Goal: Information Seeking & Learning: Learn about a topic

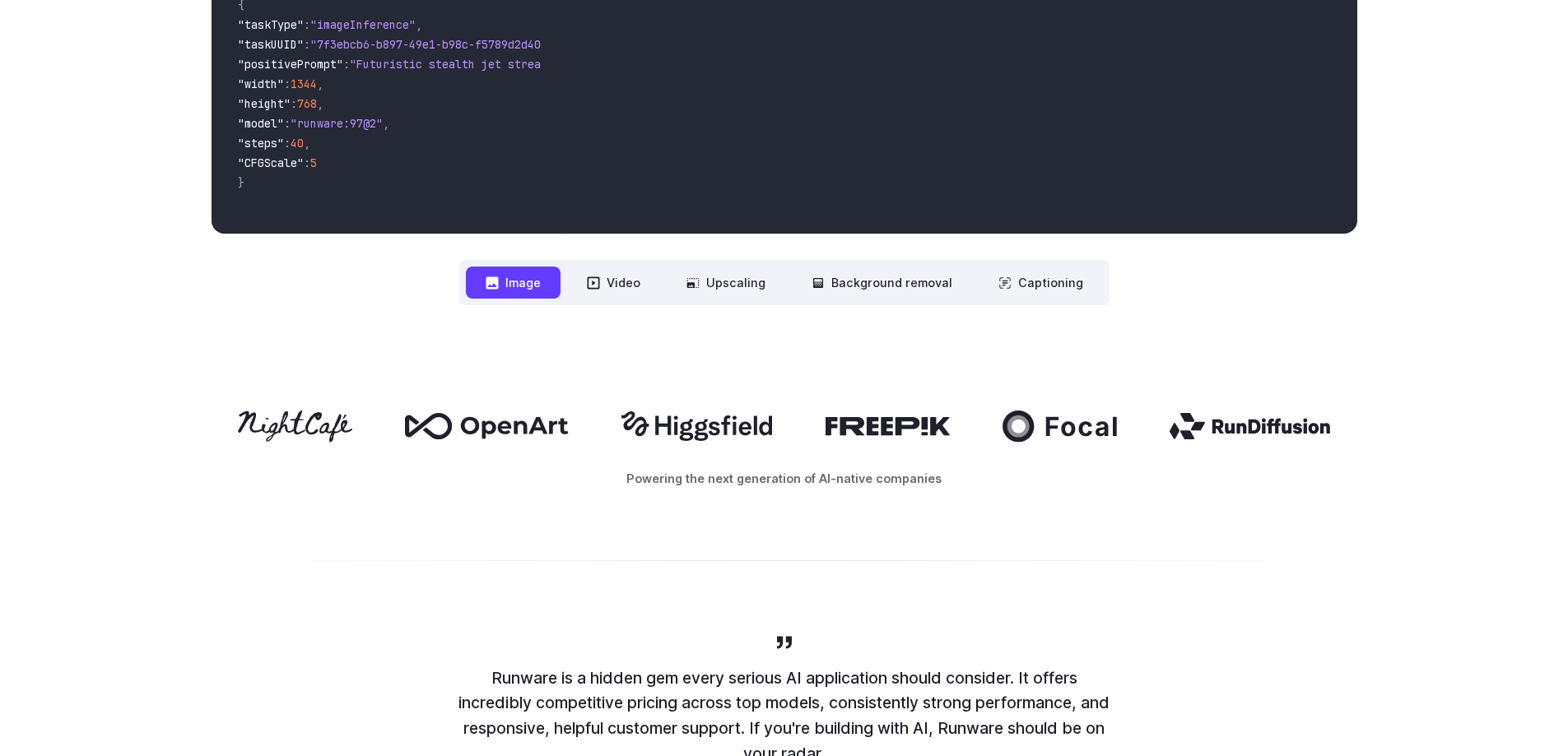
scroll to position [713, 0]
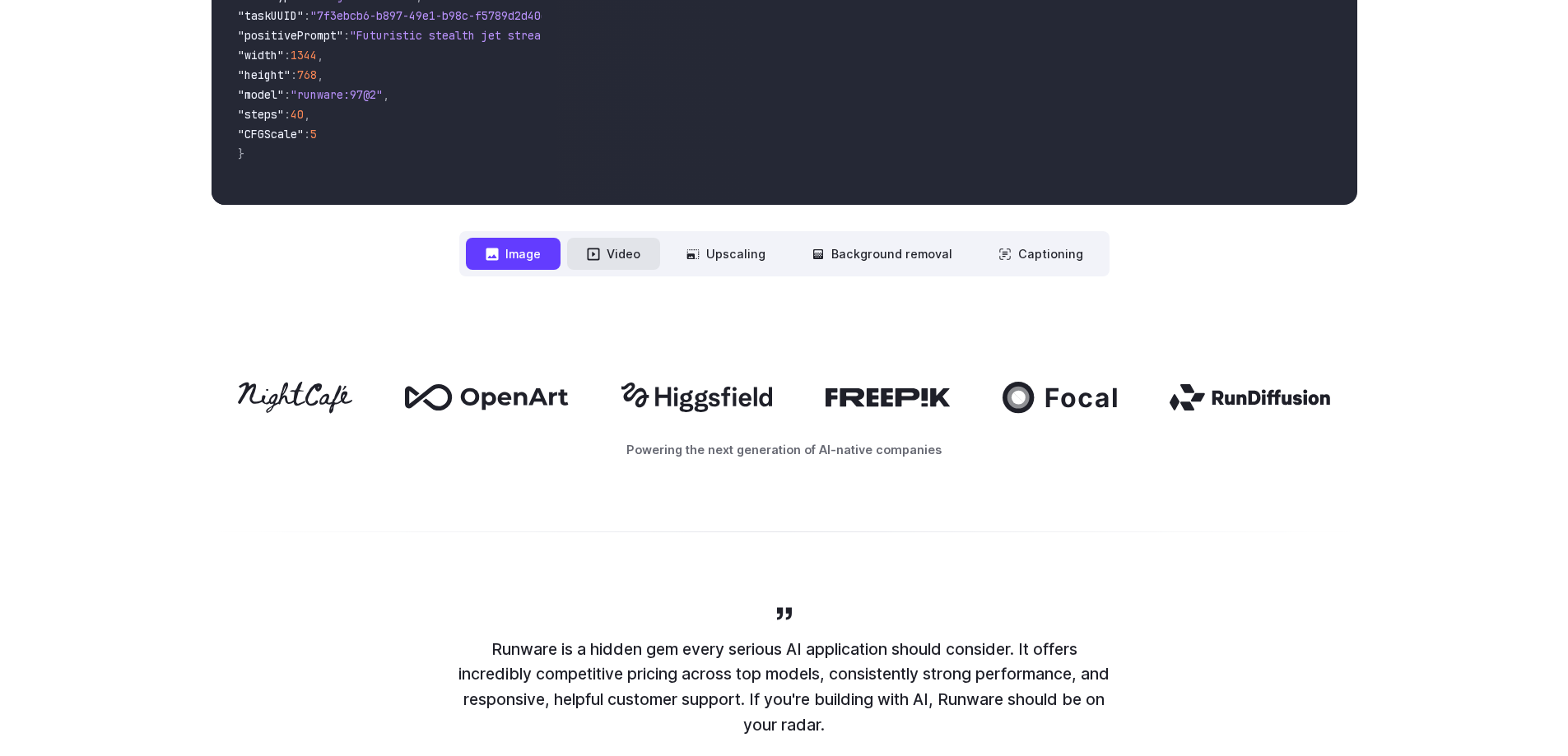
click at [648, 254] on button "Video" at bounding box center [613, 253] width 93 height 32
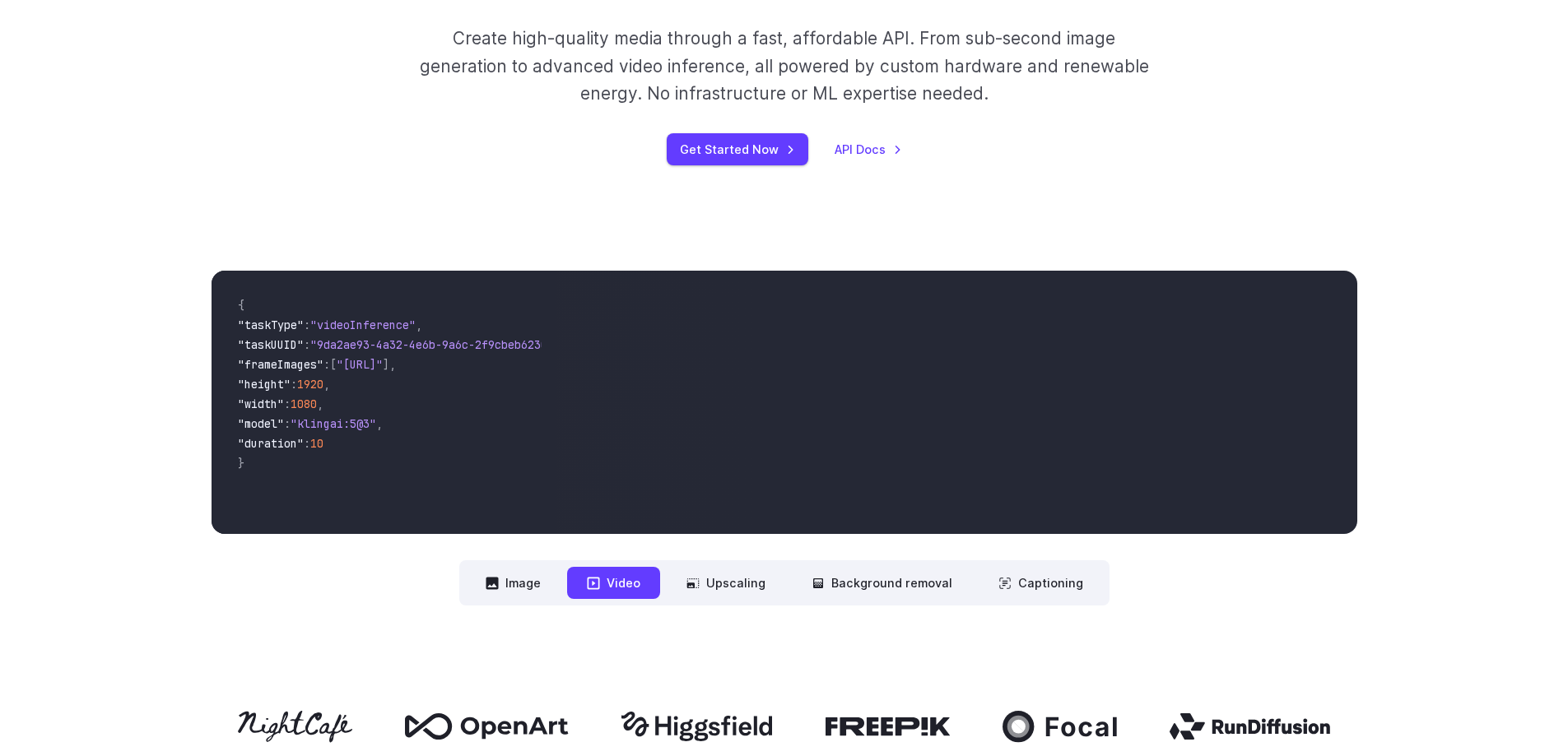
scroll to position [356, 0]
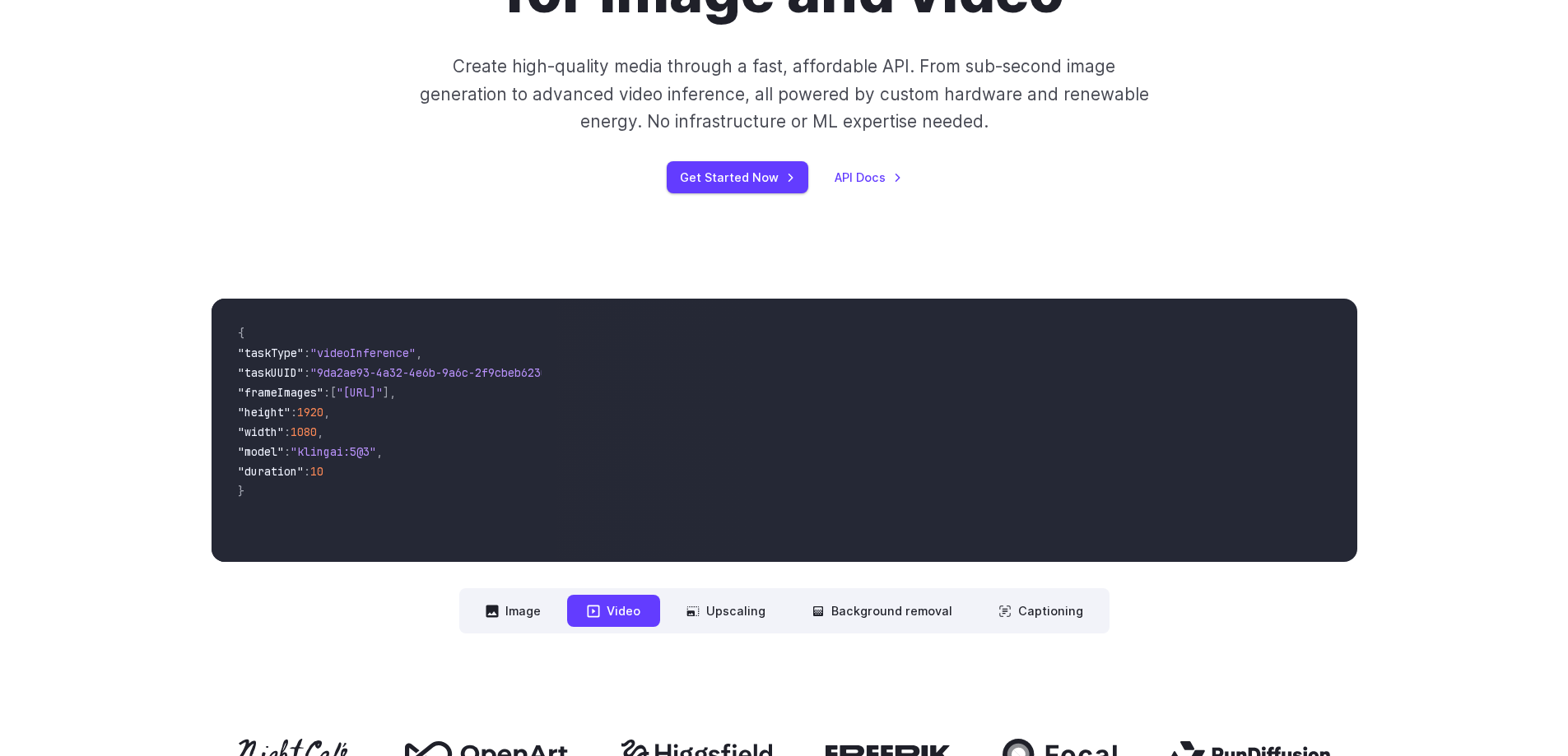
click at [728, 584] on div "**********" at bounding box center [784, 465] width 1146 height 335
click at [739, 604] on button "Upscaling" at bounding box center [725, 610] width 118 height 32
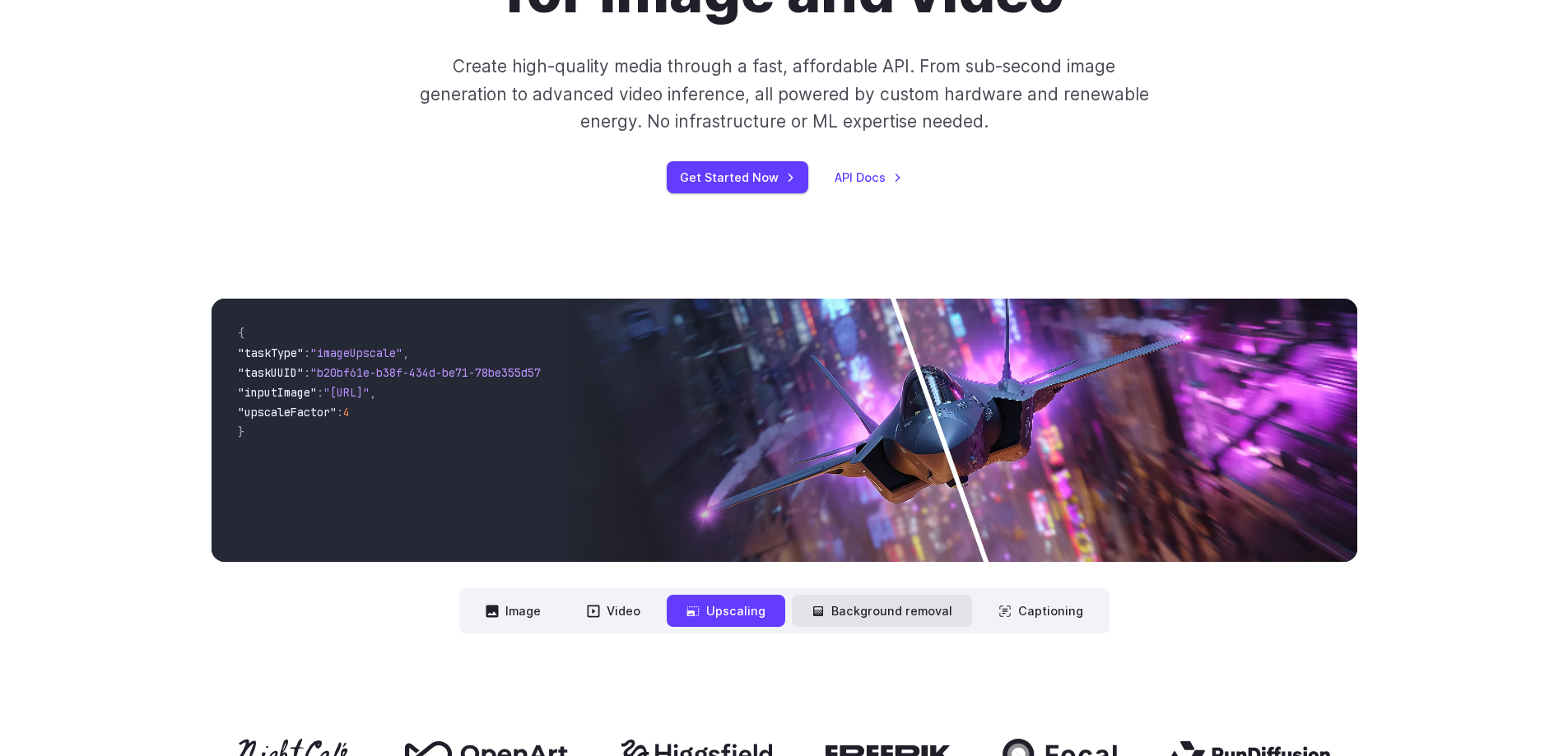
drag, startPoint x: 835, startPoint y: 605, endPoint x: 846, endPoint y: 606, distance: 11.0
click at [835, 605] on button "Background removal" at bounding box center [881, 610] width 180 height 32
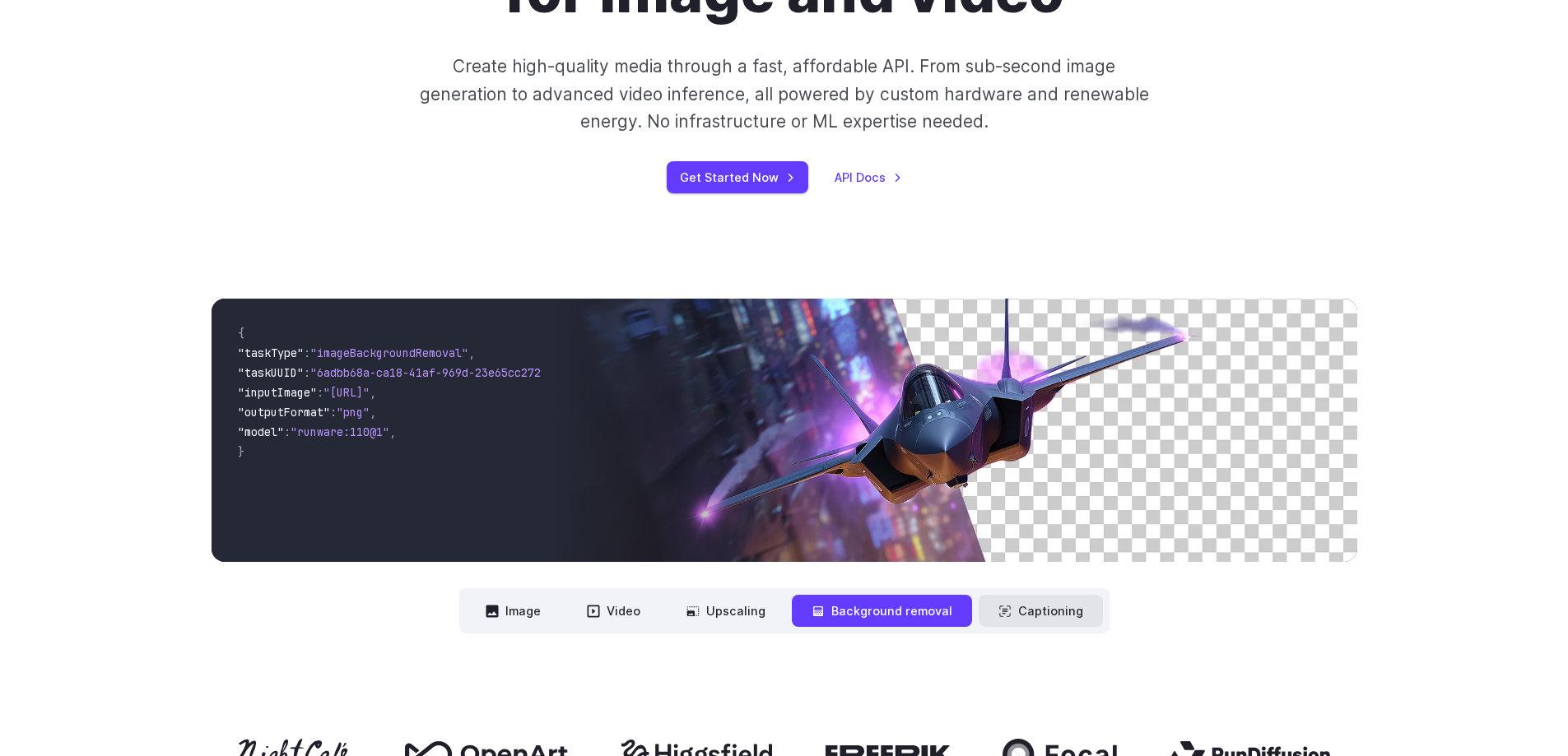
click at [1006, 608] on icon at bounding box center [1004, 611] width 11 height 11
click at [465, 609] on nav "**********" at bounding box center [784, 610] width 650 height 45
click at [510, 609] on button "Image" at bounding box center [512, 610] width 95 height 32
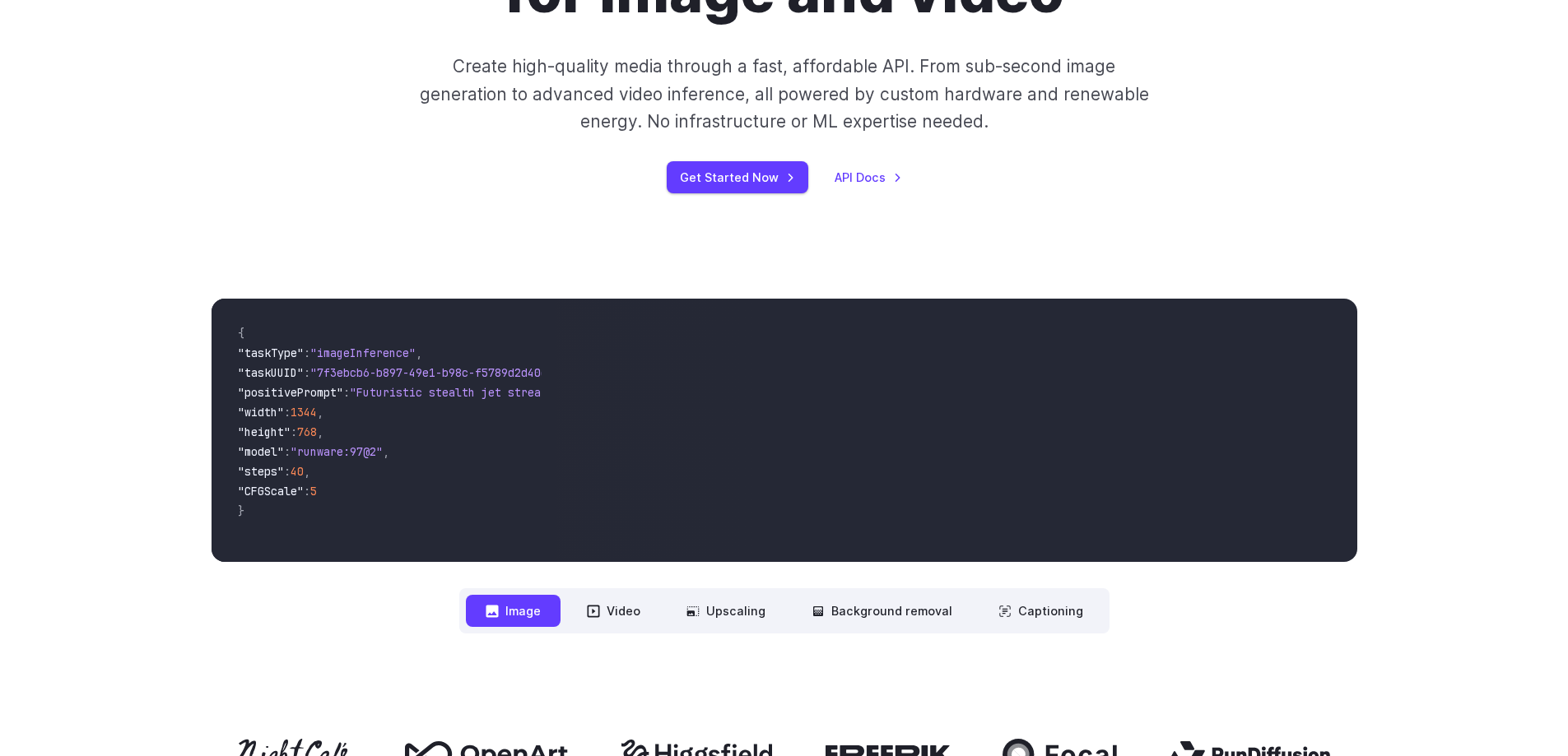
click at [331, 559] on div "{ "taskType" : "imageInference" , "taskUUID" : "7f3ebcb6-b897-49e1-b98c-f5789d2…" at bounding box center [383, 429] width 344 height 263
drag, startPoint x: 330, startPoint y: 548, endPoint x: 442, endPoint y: 548, distance: 112.0
click at [442, 548] on code "{ "taskType" : "imageInference" , "taskUUID" : "7f3ebcb6-b897-49e1-b98c-f5789d2…" at bounding box center [384, 430] width 318 height 237
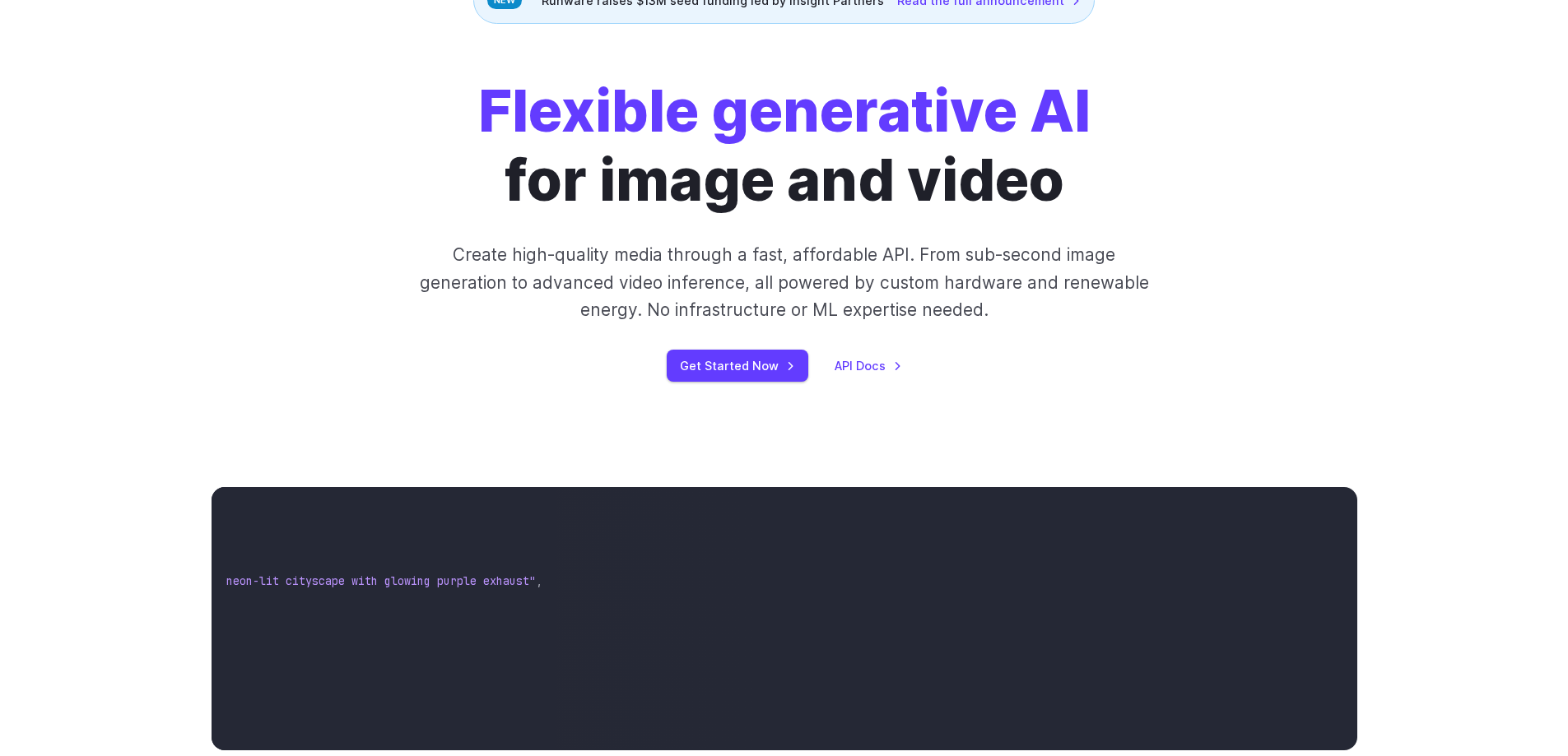
scroll to position [0, 0]
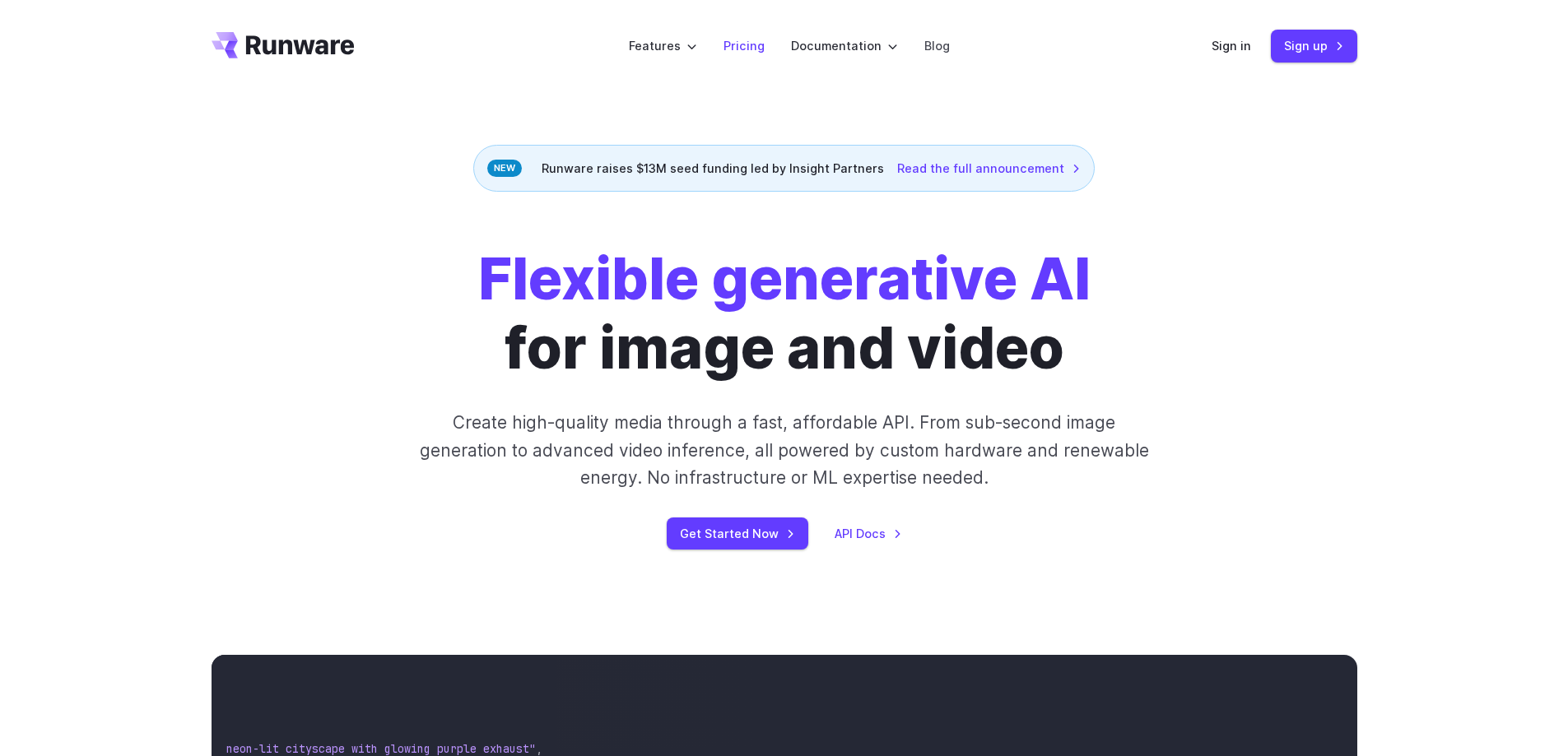
click at [754, 43] on link "Pricing" at bounding box center [744, 45] width 41 height 19
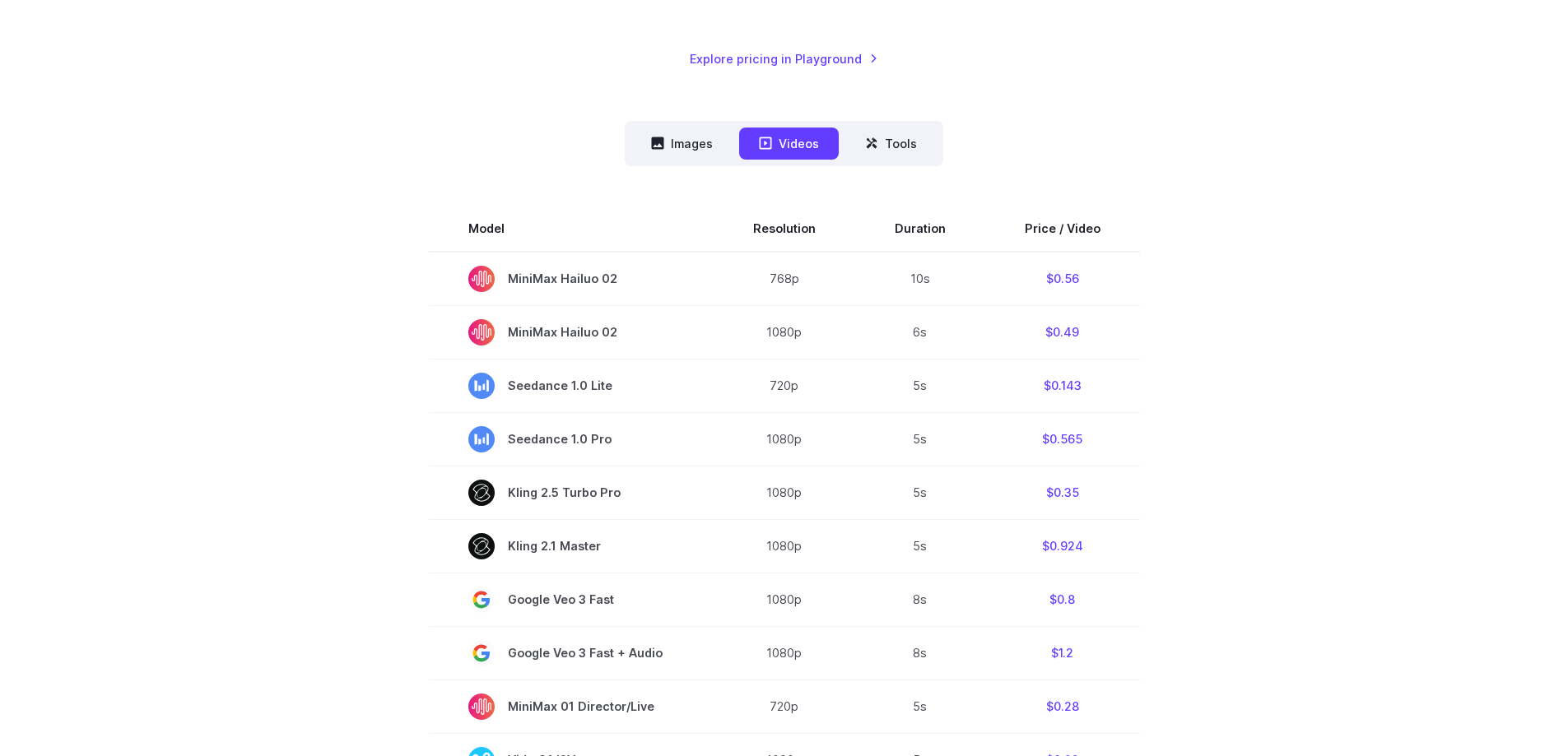
scroll to position [356, 0]
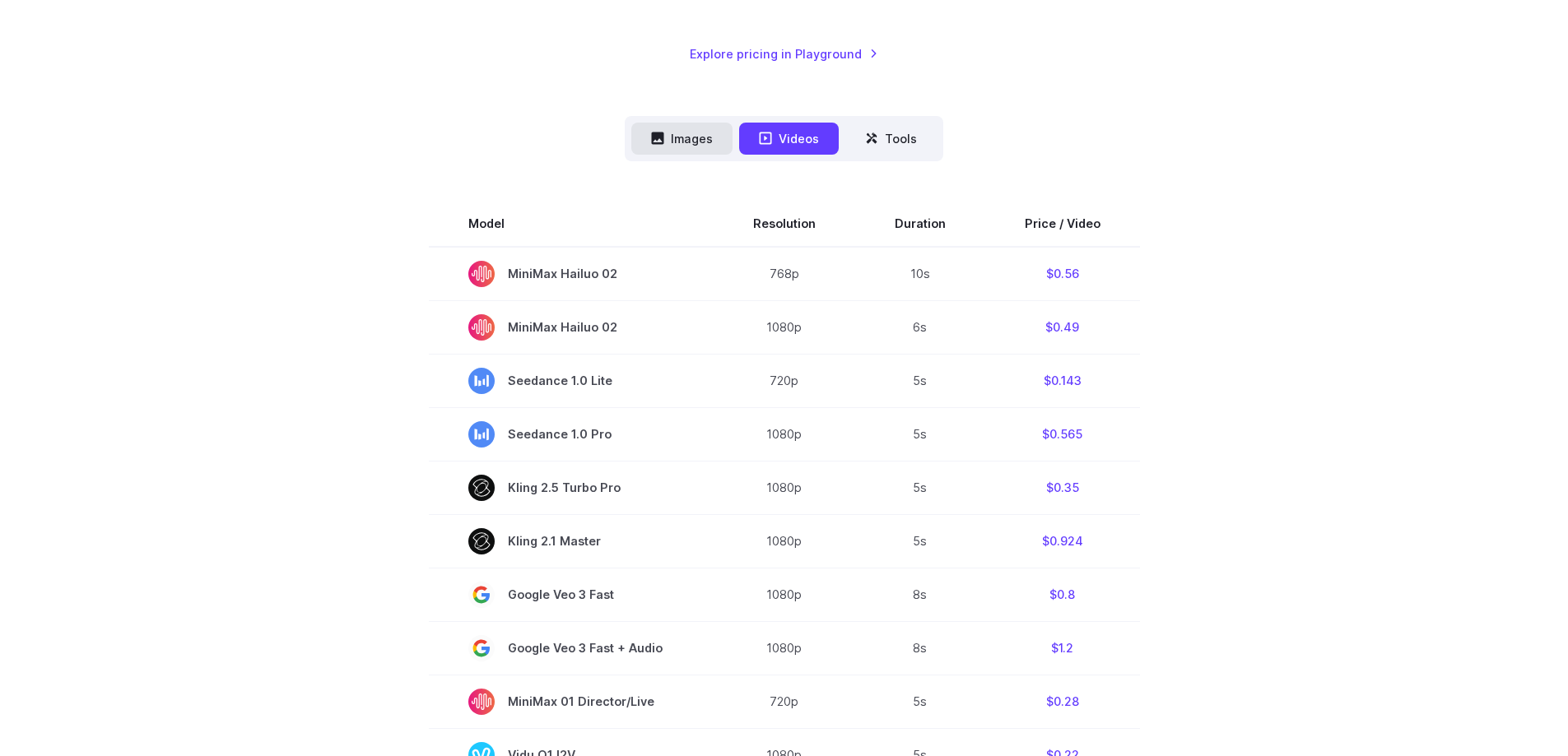
click at [664, 139] on icon at bounding box center [657, 138] width 13 height 13
click at [696, 138] on button "Images" at bounding box center [682, 139] width 101 height 32
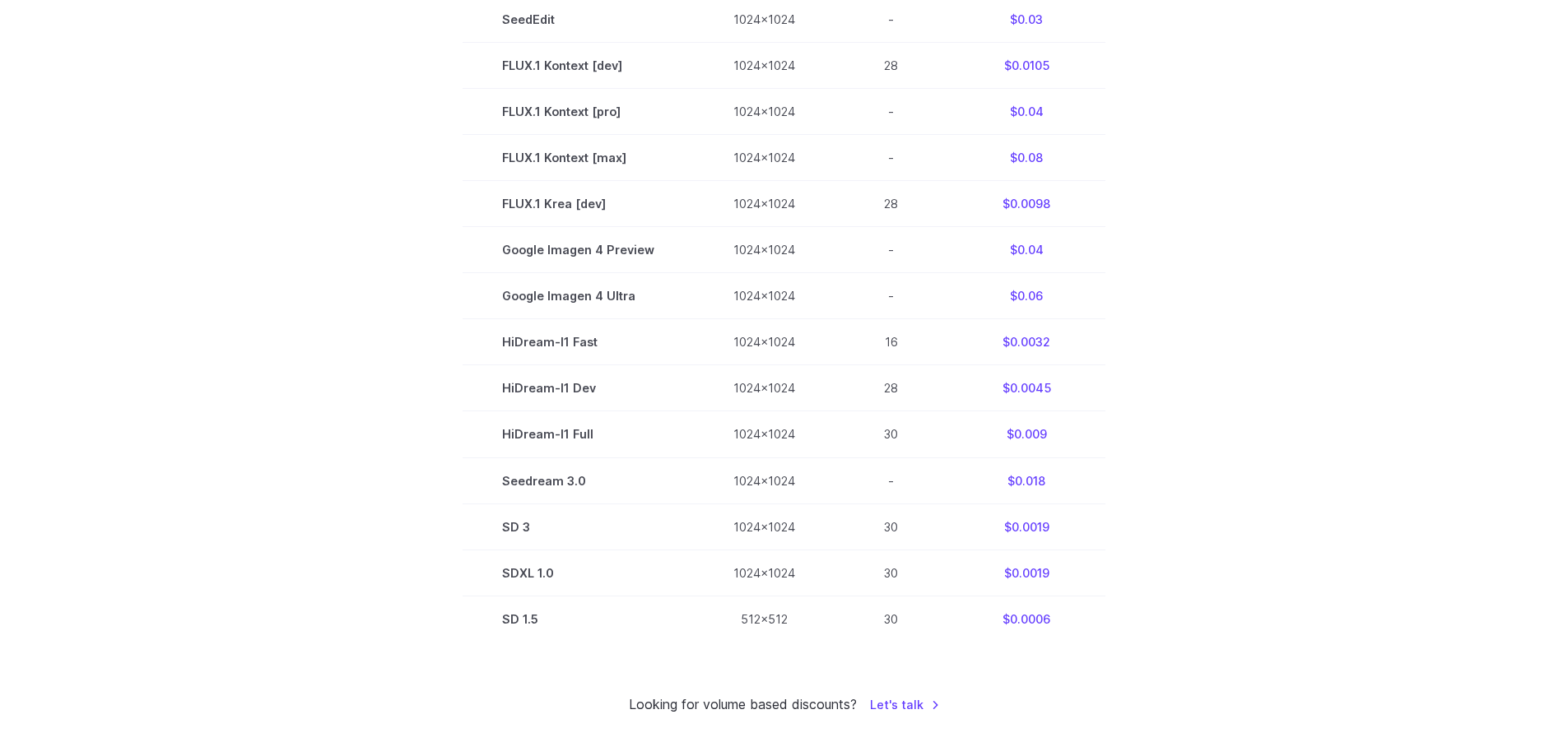
scroll to position [1069, 0]
